Goal: Communication & Community: Answer question/provide support

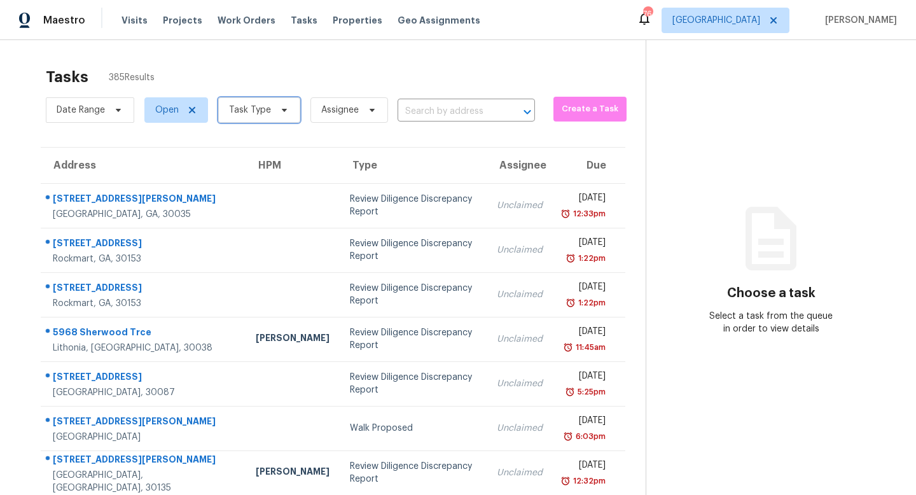
click at [256, 109] on span "Task Type" at bounding box center [250, 110] width 42 height 13
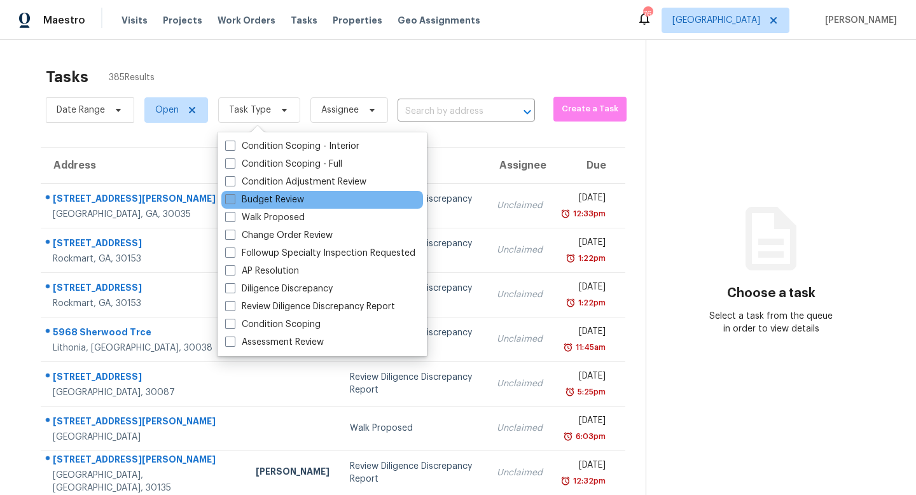
click at [265, 199] on label "Budget Review" at bounding box center [264, 199] width 79 height 13
click at [233, 199] on input "Budget Review" at bounding box center [229, 197] width 8 height 8
checkbox input "true"
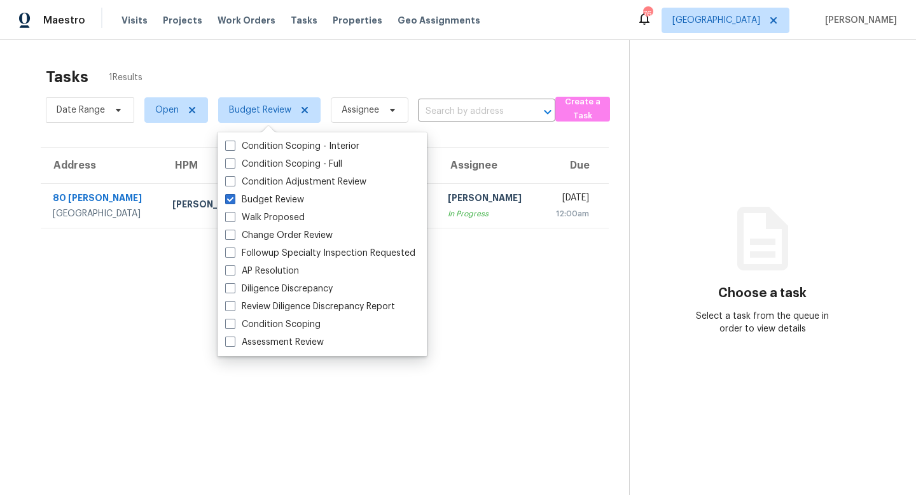
click at [499, 303] on section "Tasks 1 Results Date Range Open Budget Review Assignee ​ Create a Task Address …" at bounding box center [324, 297] width 608 height 474
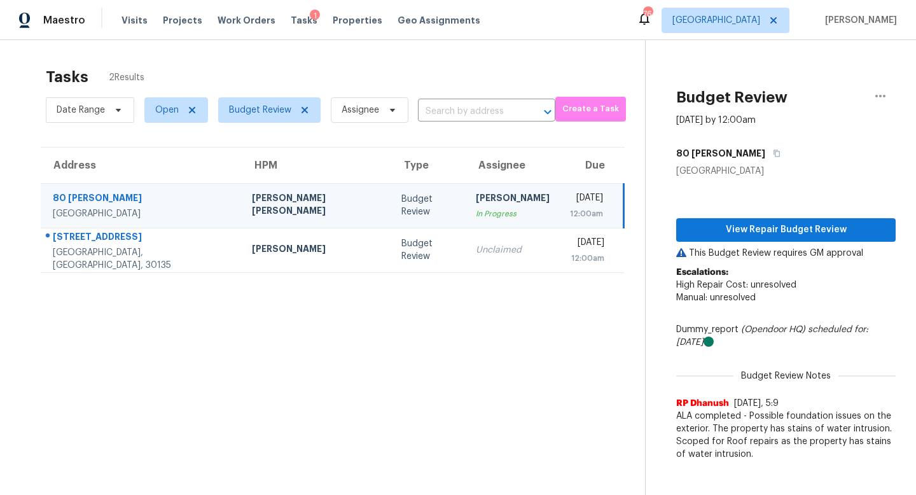
scroll to position [40, 0]
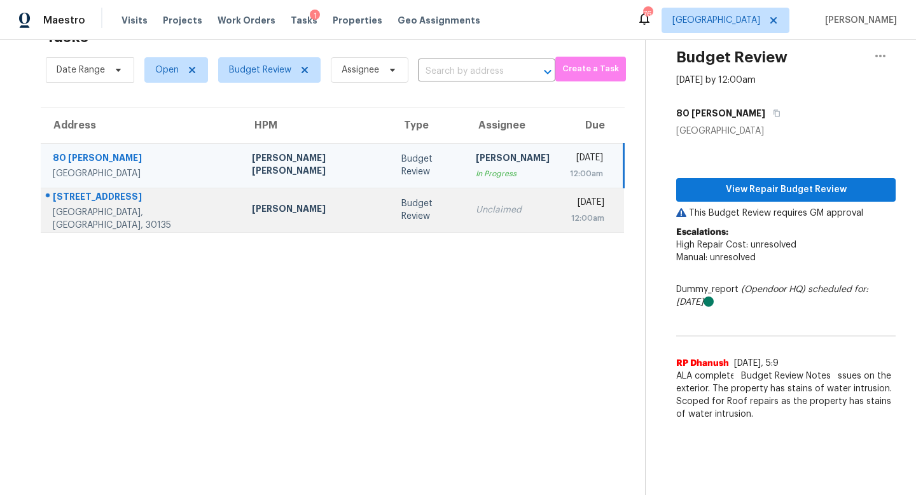
click at [401, 214] on div "Budget Review" at bounding box center [428, 209] width 54 height 25
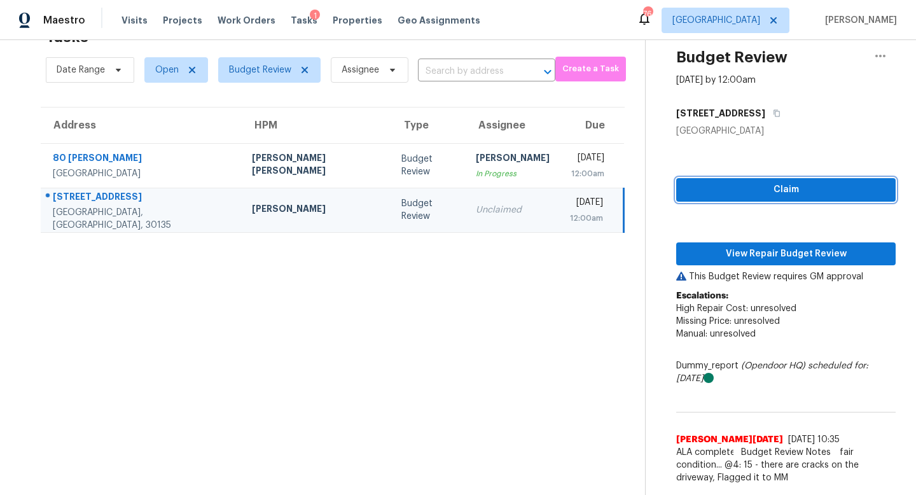
click at [783, 188] on span "Claim" at bounding box center [785, 190] width 199 height 16
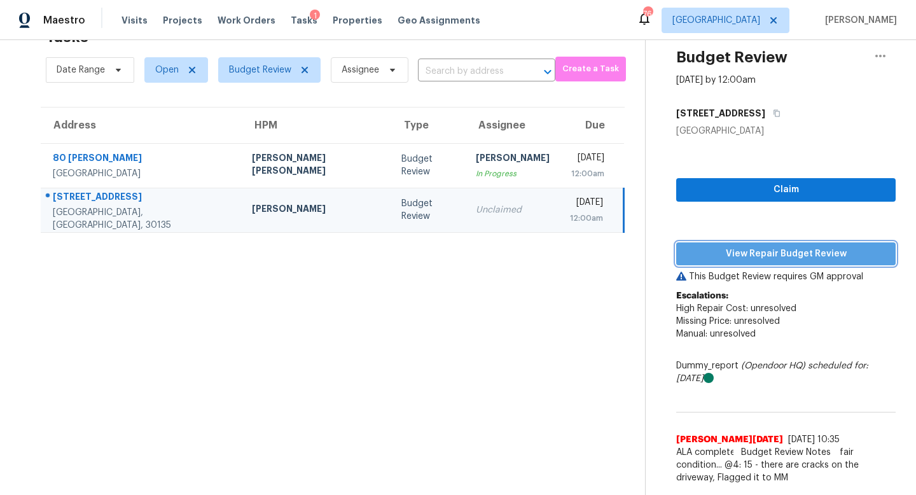
click at [770, 242] on button "View Repair Budget Review" at bounding box center [785, 254] width 219 height 24
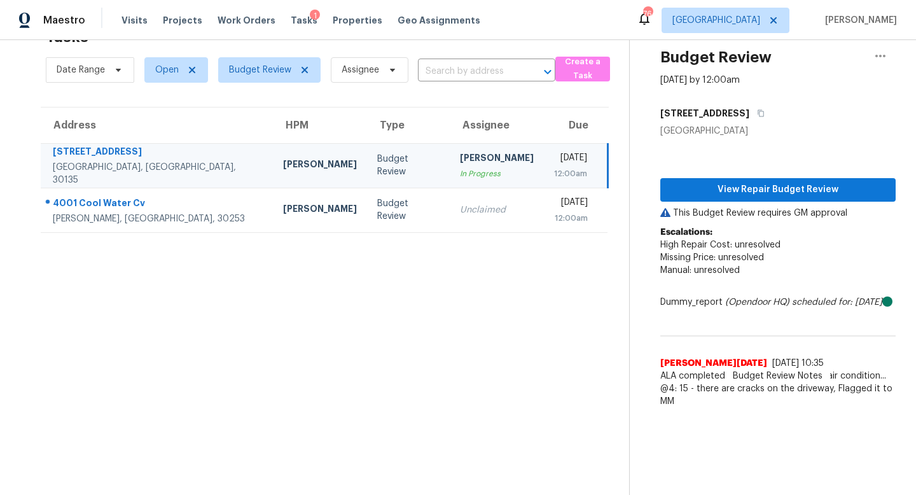
scroll to position [0, 0]
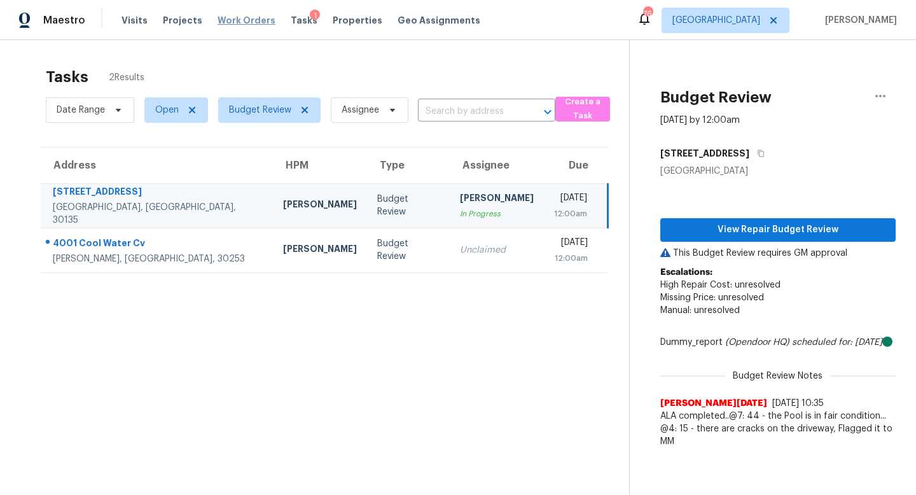
click at [253, 14] on span "Work Orders" at bounding box center [246, 20] width 58 height 13
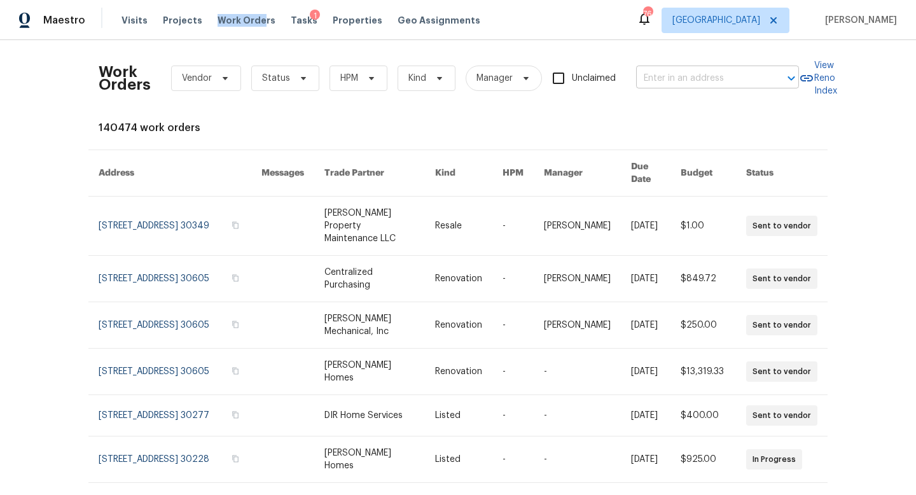
click at [667, 79] on input "text" at bounding box center [699, 79] width 127 height 20
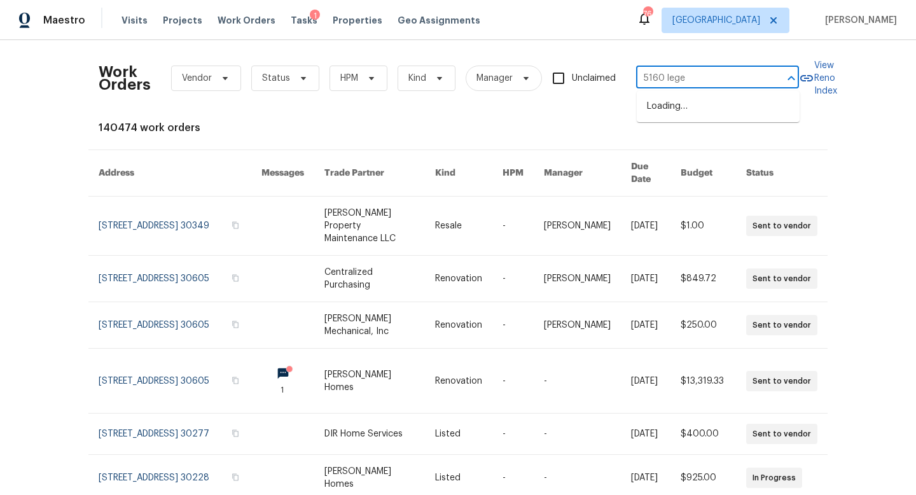
type input "5160 legen"
click at [680, 128] on li "5160 Legendary Ln, Acworth, GA 30102" at bounding box center [717, 113] width 163 height 34
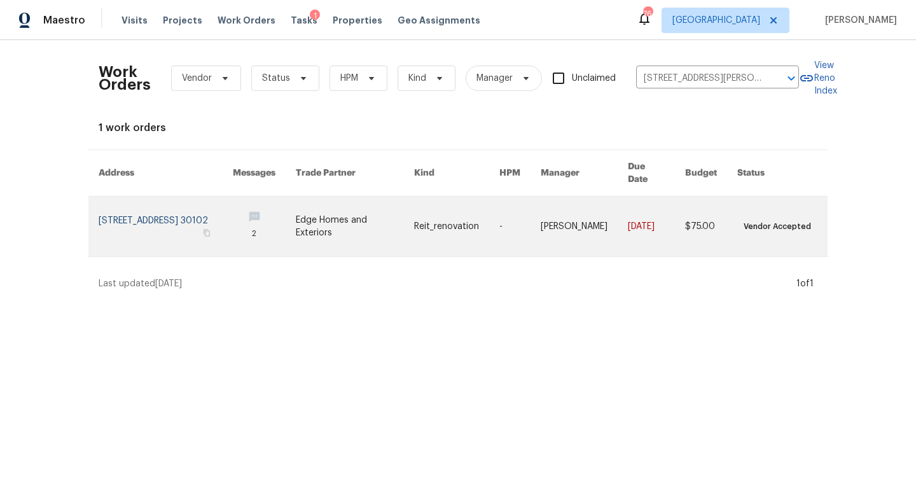
click at [176, 216] on link at bounding box center [166, 226] width 134 height 60
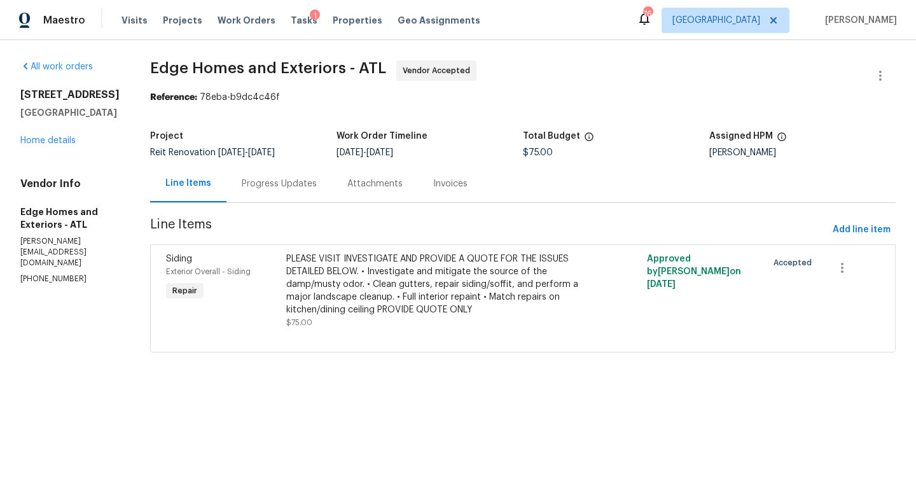
click at [268, 186] on div "Progress Updates" at bounding box center [279, 183] width 75 height 13
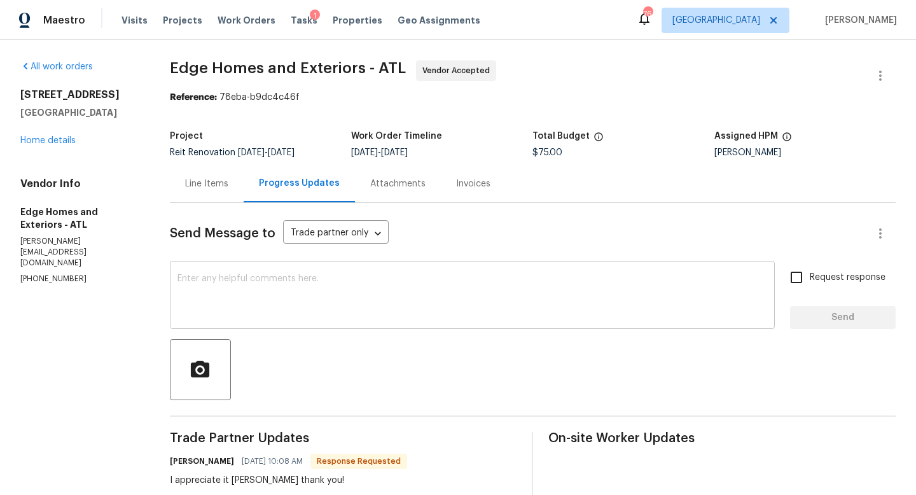
click at [335, 292] on textarea at bounding box center [471, 296] width 589 height 45
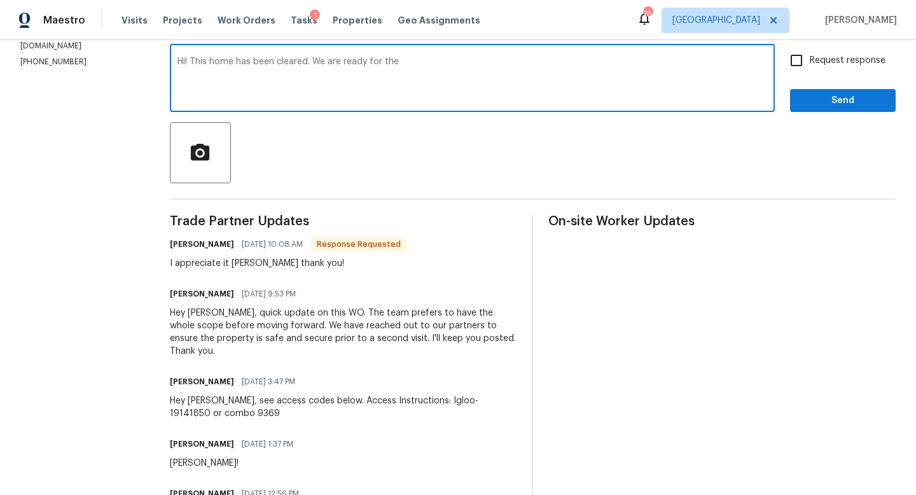
scroll to position [218, 0]
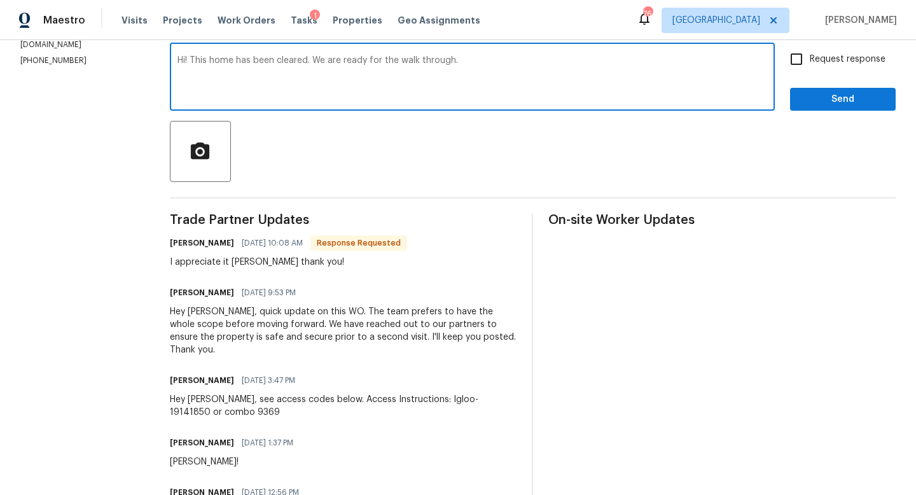
type textarea "Hi! This home has been cleared. We are ready for the walk through."
click at [801, 63] on input "Request response" at bounding box center [796, 59] width 27 height 27
checkbox input "true"
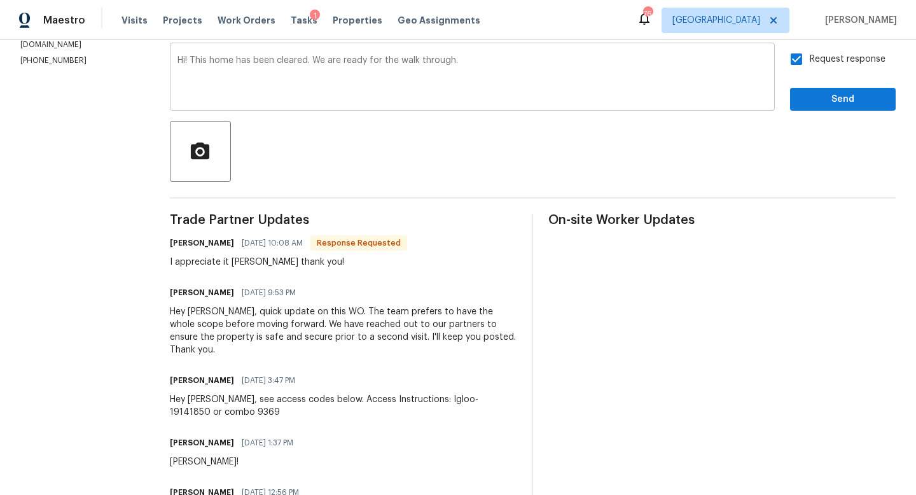
click at [533, 58] on textarea "Hi! This home has been cleared. We are ready for the walk through." at bounding box center [471, 78] width 589 height 45
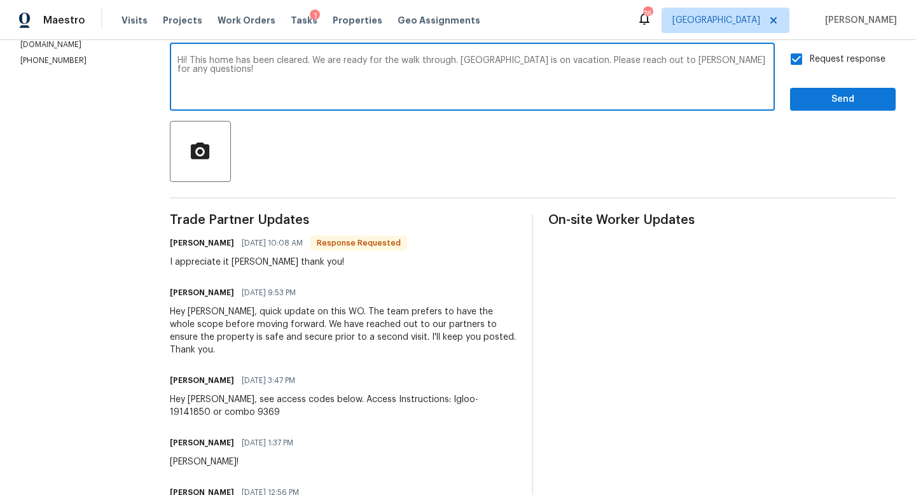
type textarea "Hi! This home has been cleared. We are ready for the walk through. Kenroy is on…"
click at [841, 93] on span "Send" at bounding box center [842, 100] width 85 height 16
